Goal: Navigation & Orientation: Find specific page/section

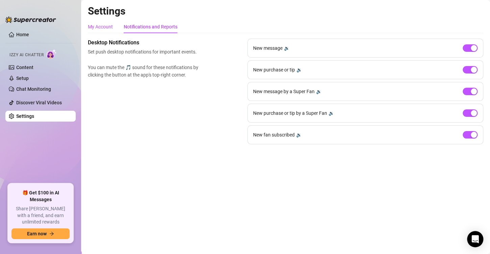
click at [105, 25] on div "My Account" at bounding box center [100, 26] width 25 height 7
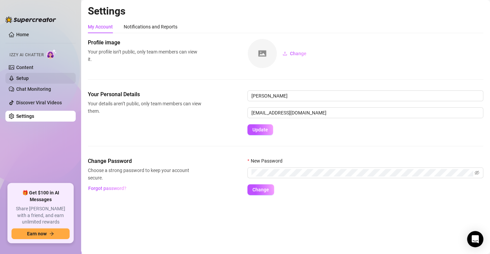
click at [29, 76] on link "Setup" at bounding box center [22, 77] width 13 height 5
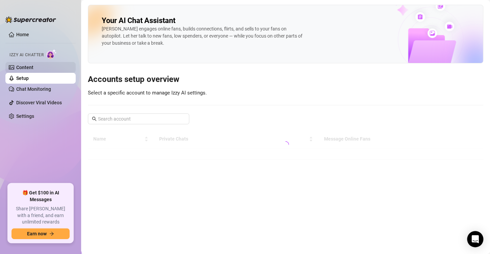
click at [33, 67] on link "Content" at bounding box center [24, 67] width 17 height 5
click at [29, 32] on link "Home" at bounding box center [22, 34] width 13 height 5
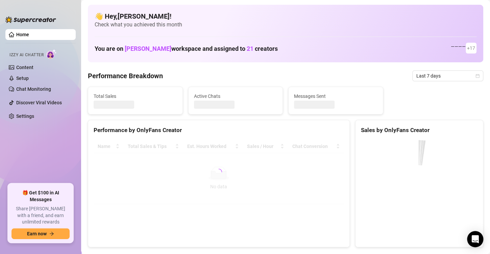
click at [29, 32] on link "Home" at bounding box center [22, 34] width 13 height 5
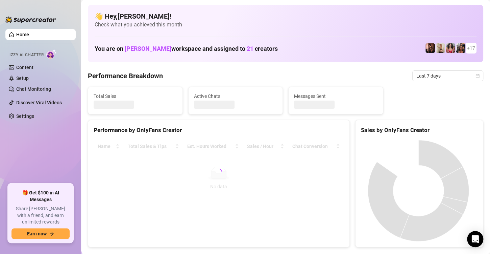
click at [289, 205] on div "Name Total Sales & Tips Est. Hours Worked Sales / Hour Chat Conversion No data …" at bounding box center [218, 171] width 261 height 75
